Goal: Book appointment/travel/reservation

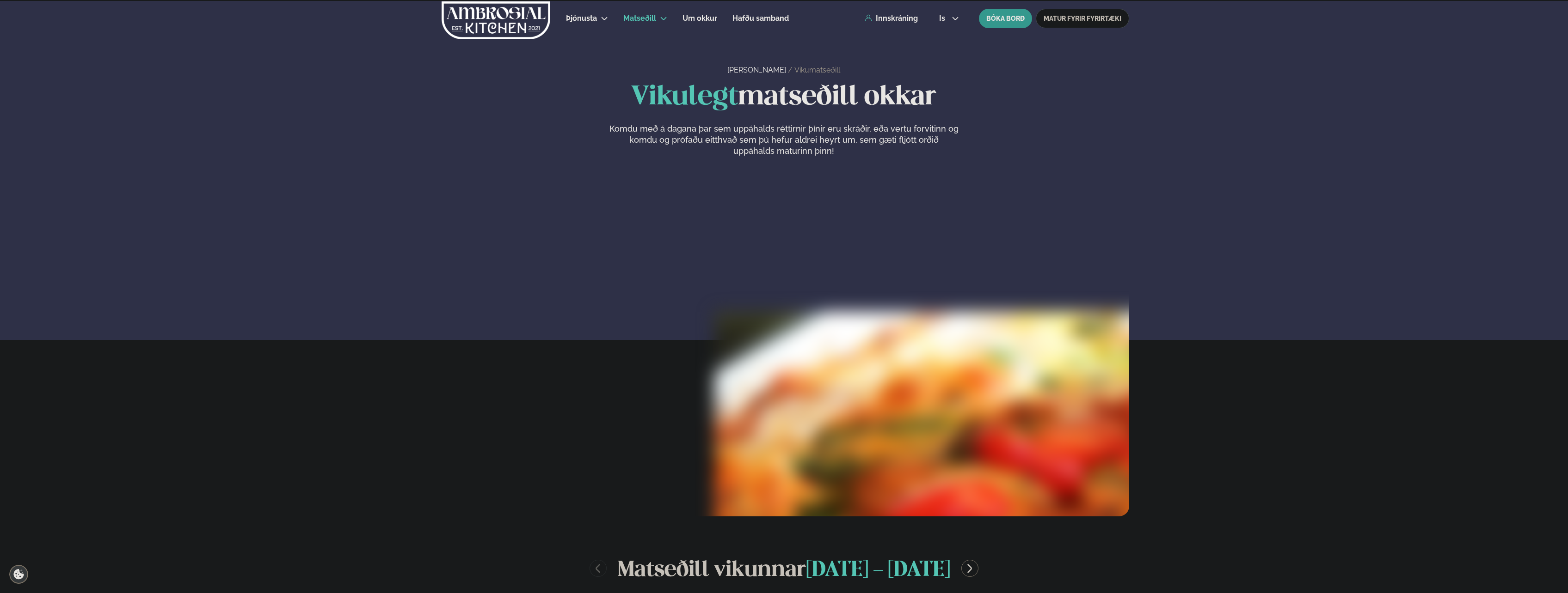
scroll to position [462, 0]
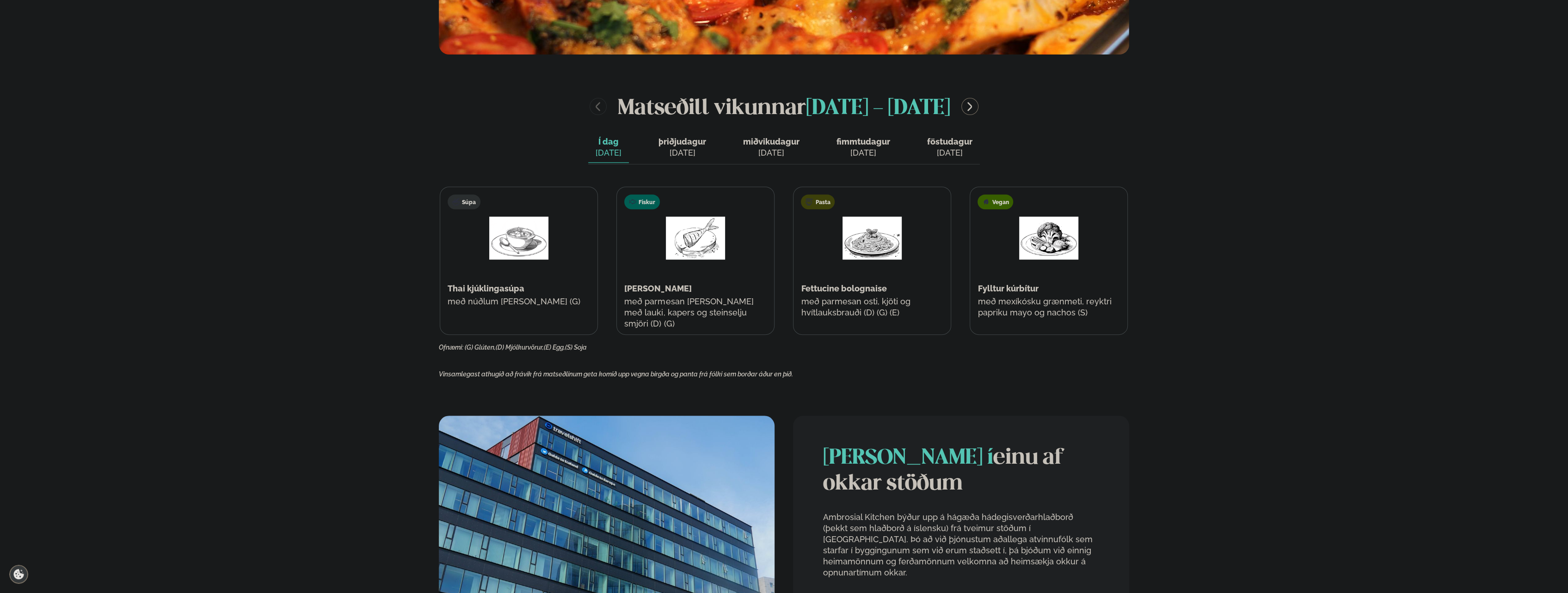
click at [676, 142] on span "þriðjudagur" at bounding box center [682, 142] width 47 height 10
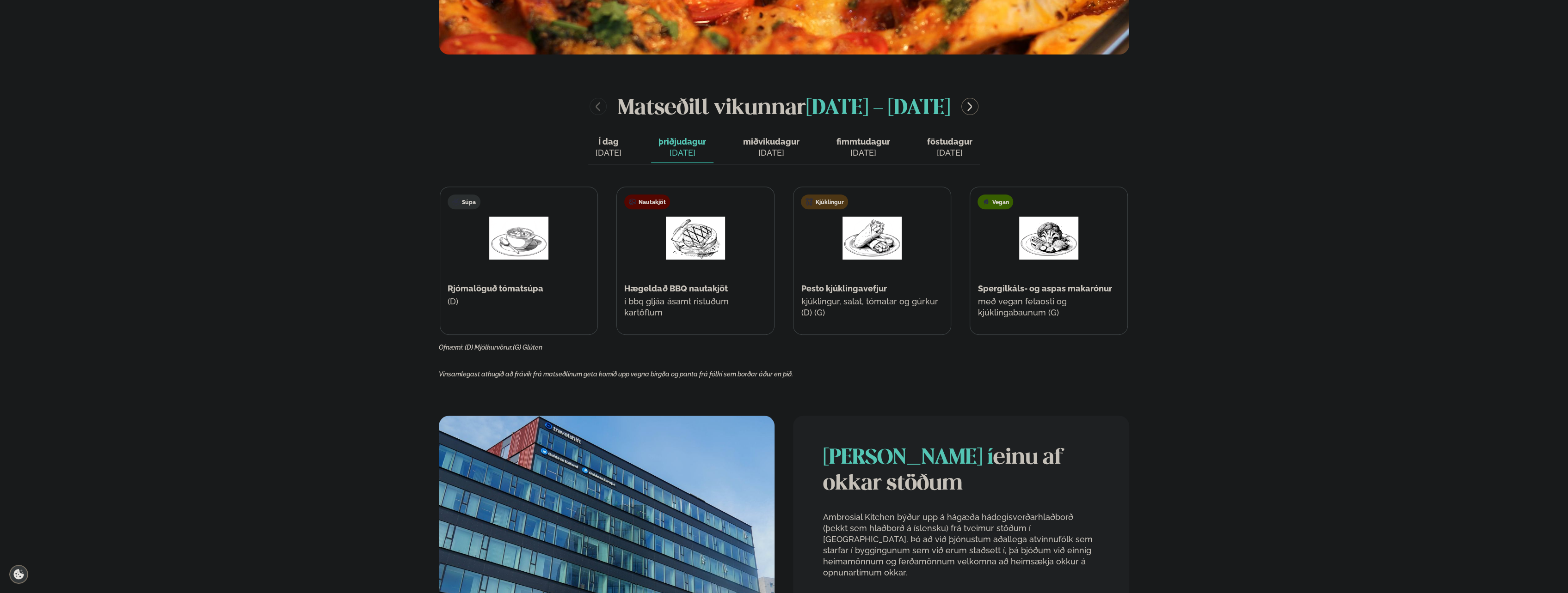
click at [759, 143] on span "miðvikudagur" at bounding box center [771, 142] width 57 height 10
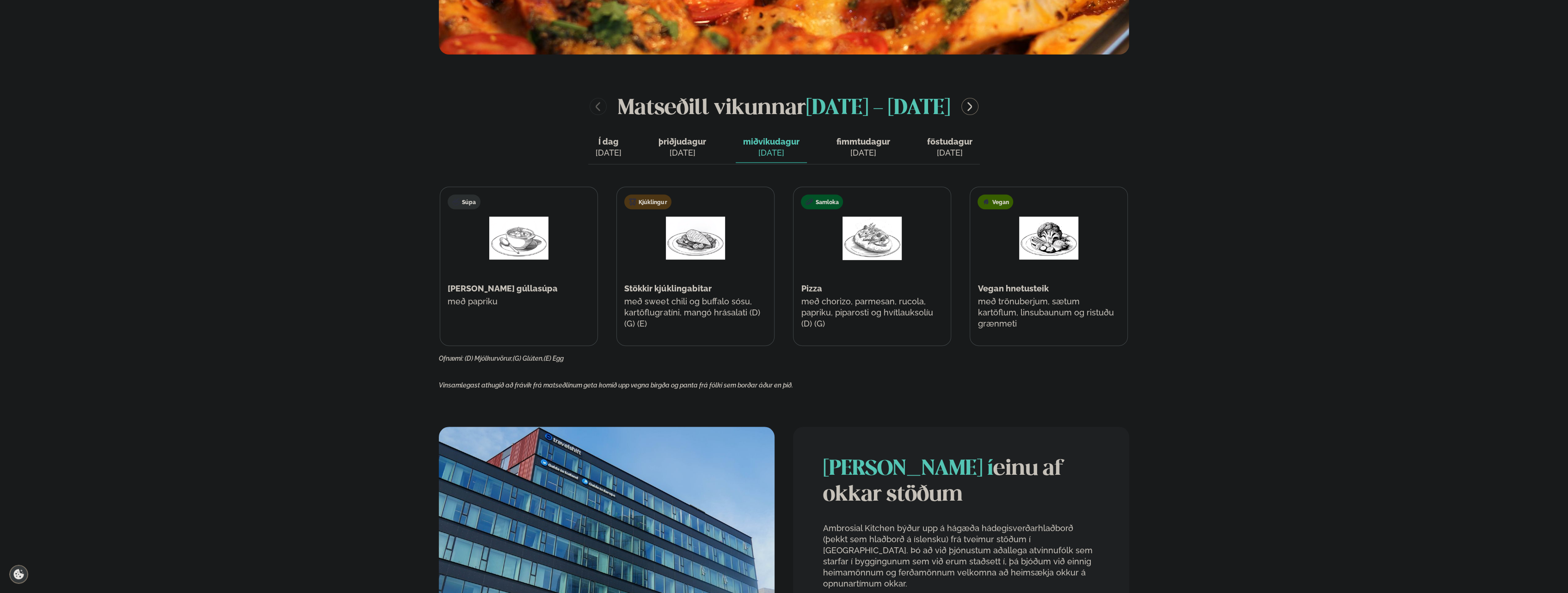
click at [857, 140] on span "fimmtudagur" at bounding box center [863, 142] width 54 height 10
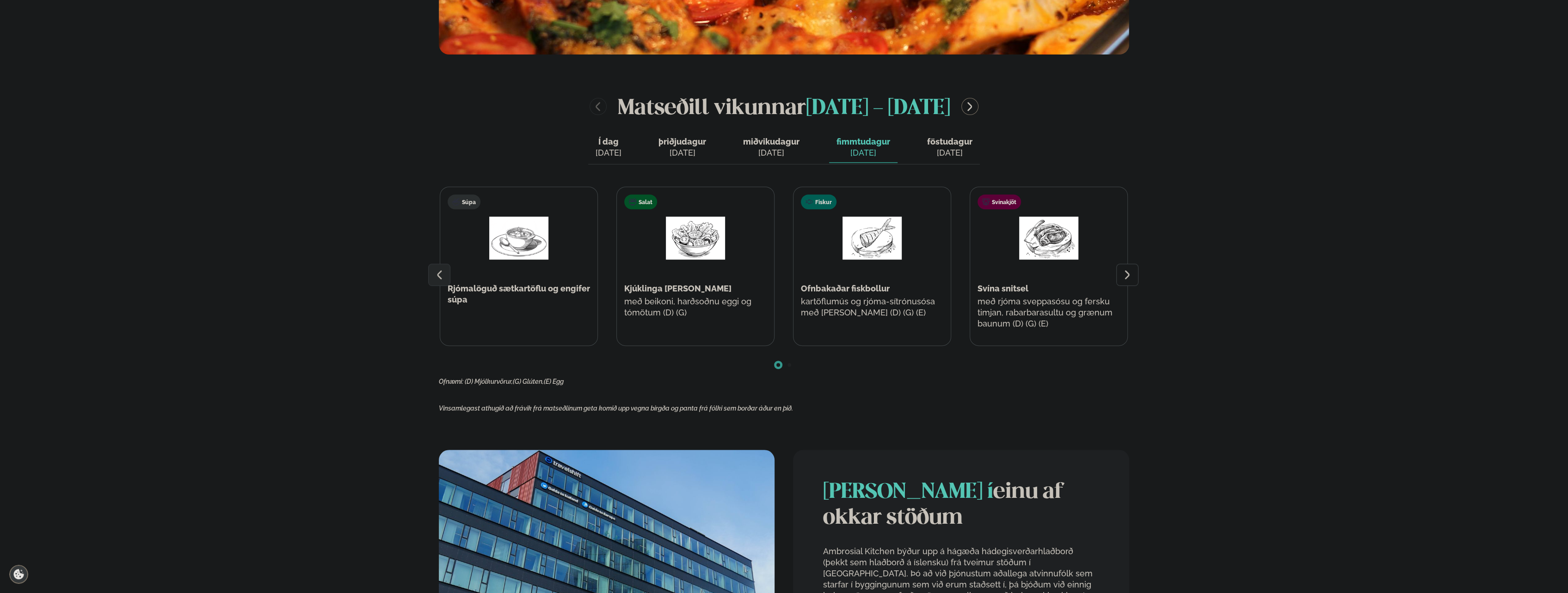
click at [948, 148] on div "[DATE]" at bounding box center [950, 153] width 45 height 11
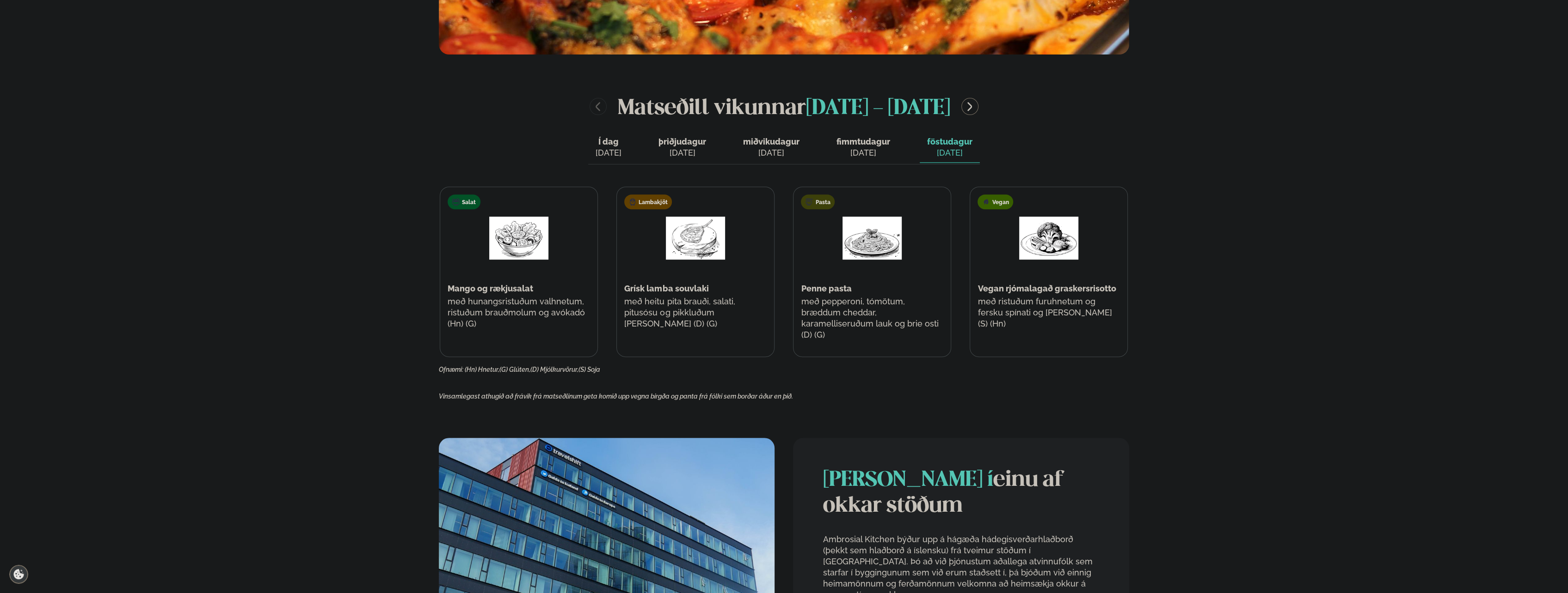
click at [609, 139] on span "Í dag" at bounding box center [608, 142] width 26 height 11
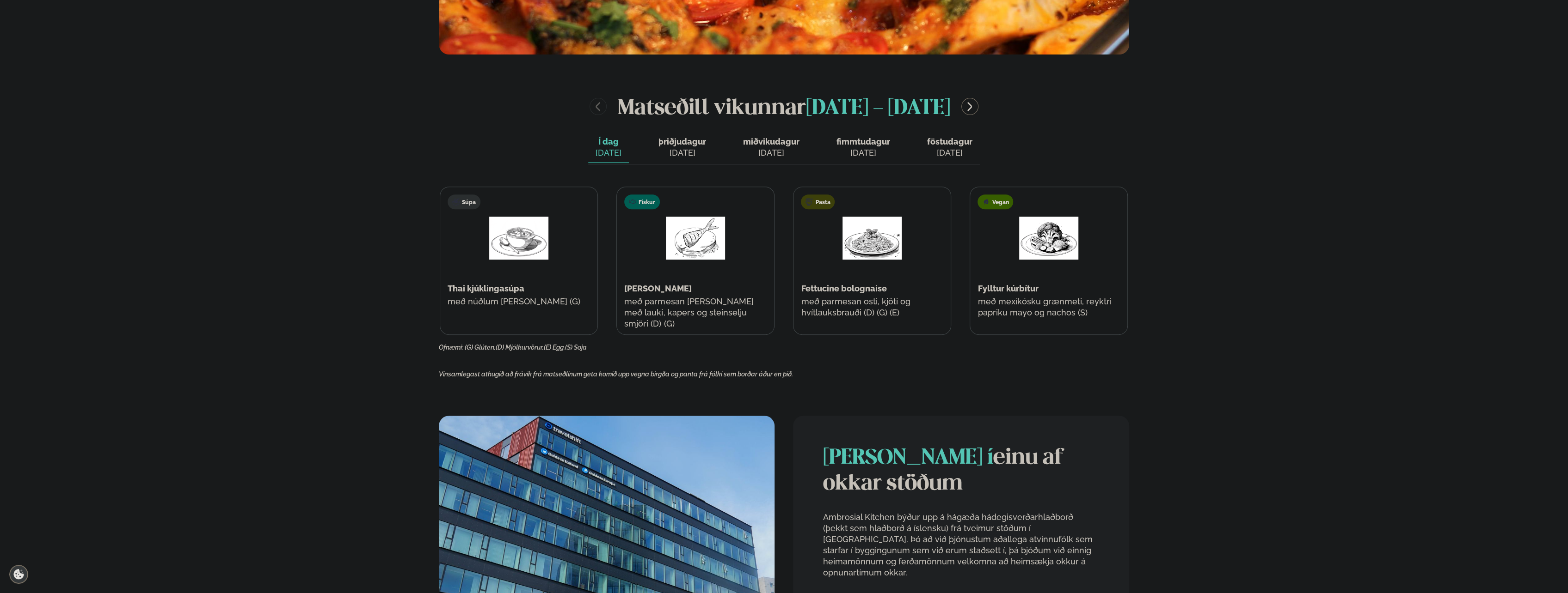
click at [685, 144] on span "þriðjudagur" at bounding box center [682, 142] width 47 height 10
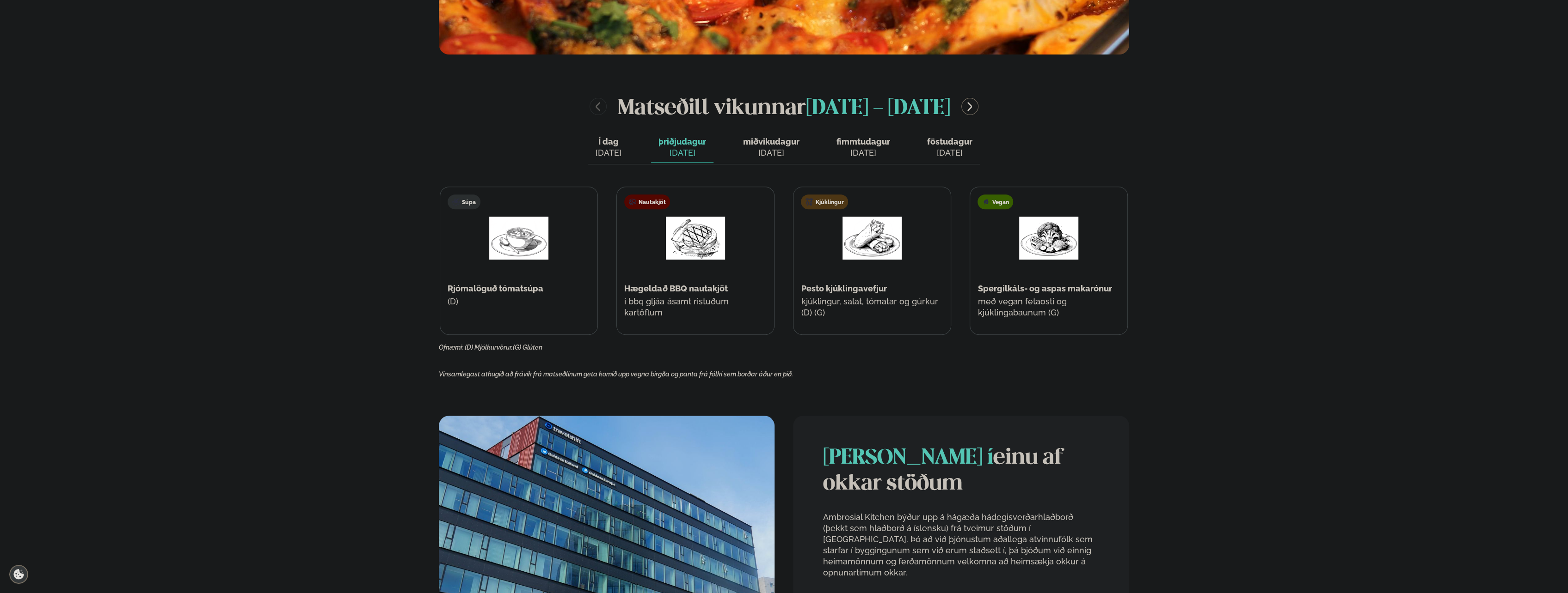
click at [797, 146] on button "miðvikudagur mið. [DATE]" at bounding box center [771, 148] width 71 height 30
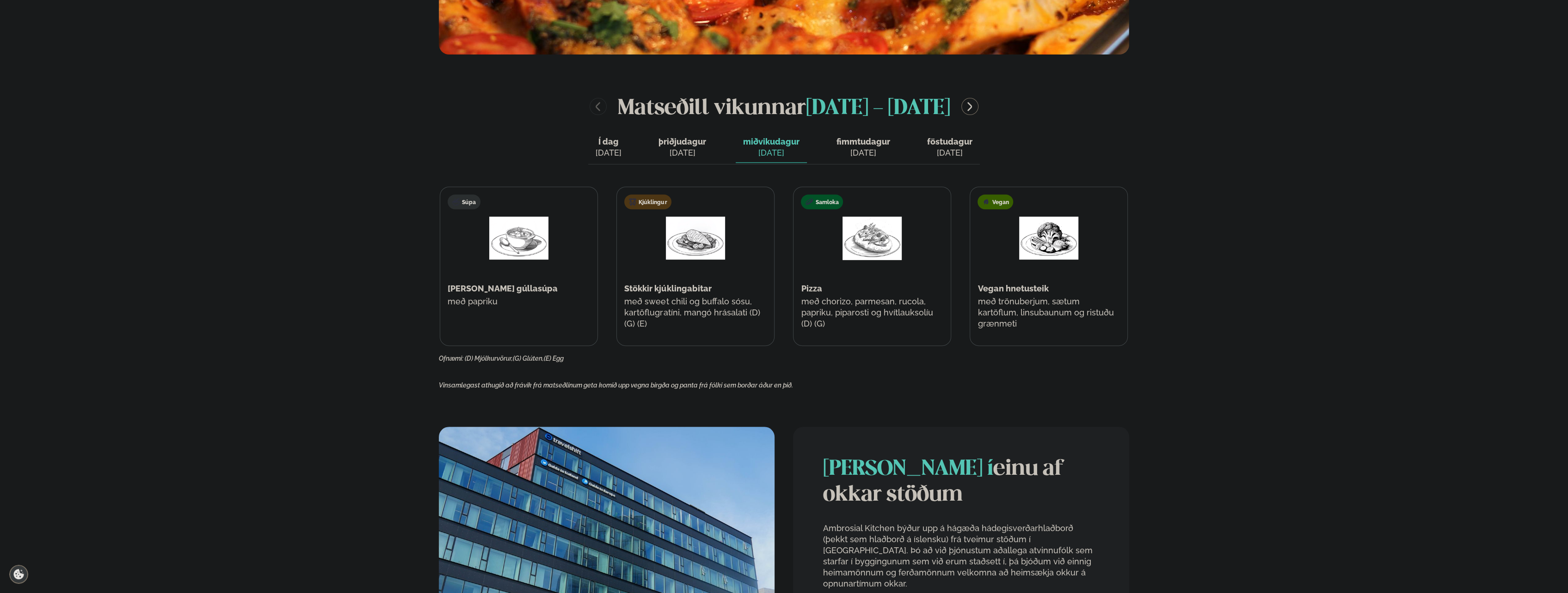
click at [859, 144] on span "fimmtudagur" at bounding box center [863, 142] width 54 height 10
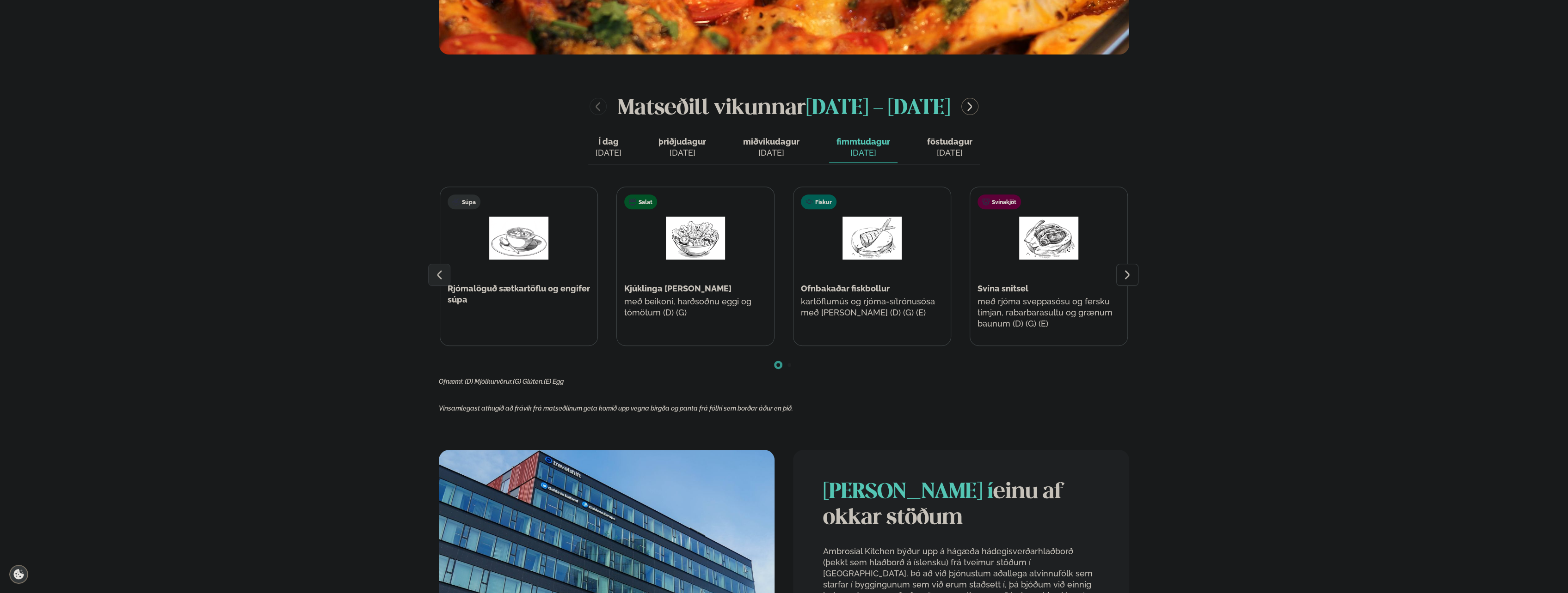
click at [959, 147] on button "föstudagur fös. [DATE]" at bounding box center [950, 148] width 60 height 30
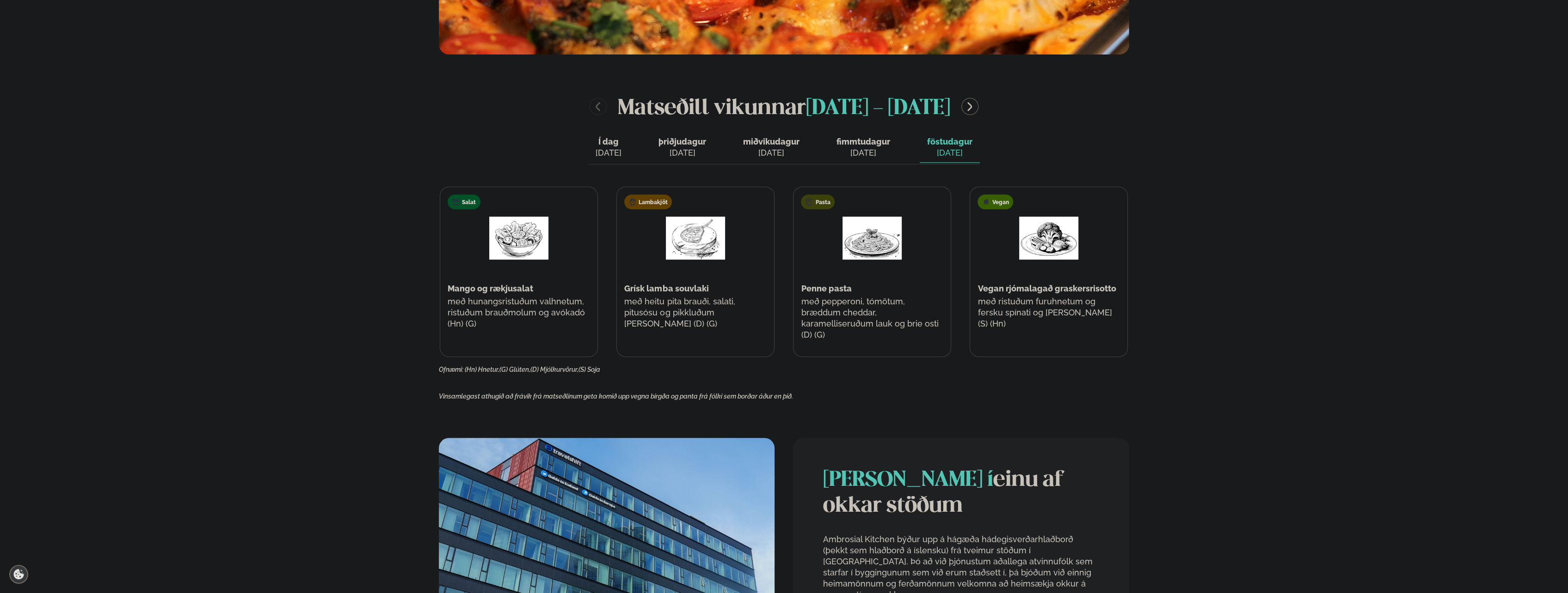
click at [680, 143] on span "þriðjudagur" at bounding box center [682, 142] width 47 height 10
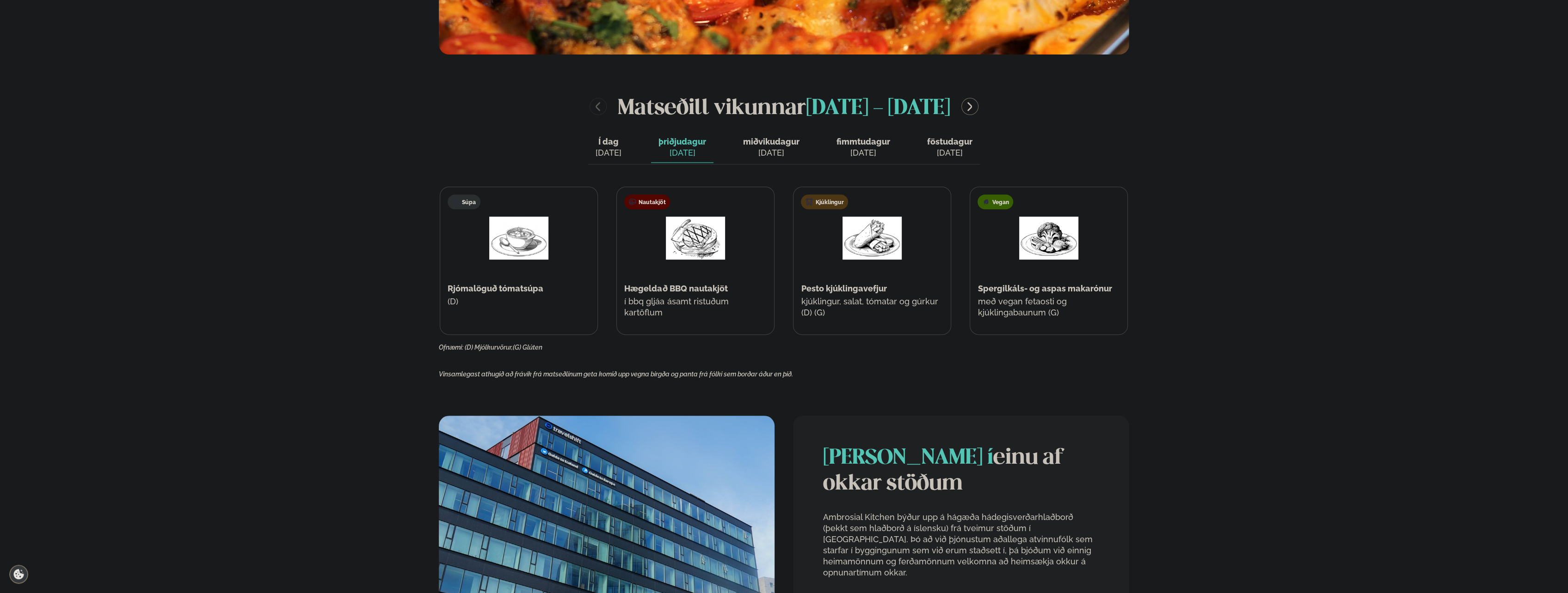
click at [771, 153] on div "[DATE]" at bounding box center [771, 153] width 57 height 11
